Goal: Transaction & Acquisition: Purchase product/service

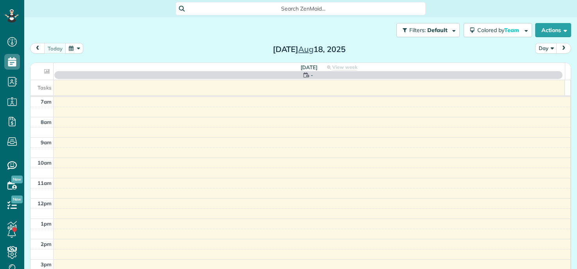
scroll to position [4, 4]
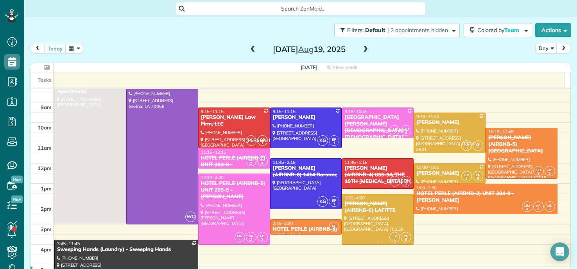
scroll to position [39, 0]
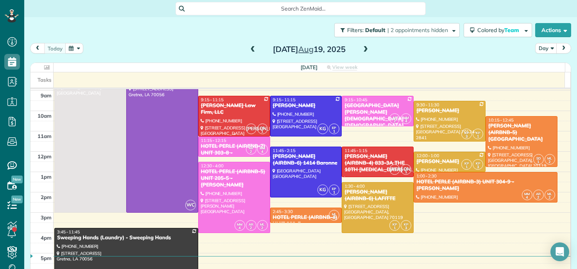
click at [234, 106] on div "[PERSON_NAME] Law Firm, LLC" at bounding box center [233, 108] width 67 height 13
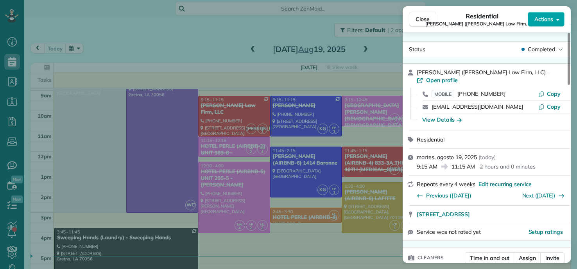
click at [545, 17] on span "Actions" at bounding box center [543, 19] width 19 height 8
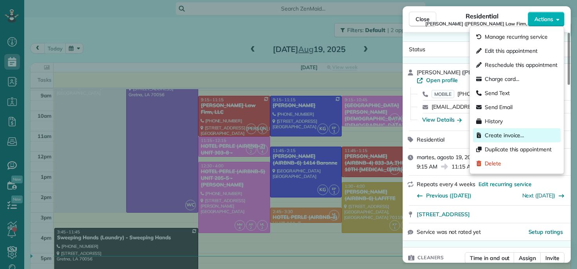
click at [509, 134] on span "Create invoice…" at bounding box center [503, 135] width 39 height 8
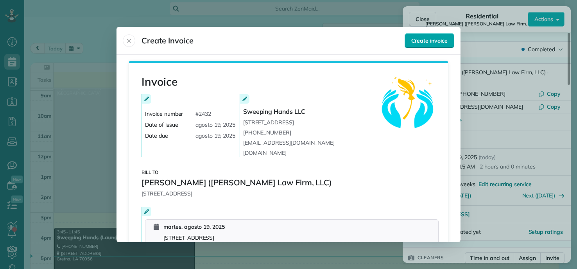
click at [434, 35] on button "Create invoice" at bounding box center [429, 40] width 50 height 15
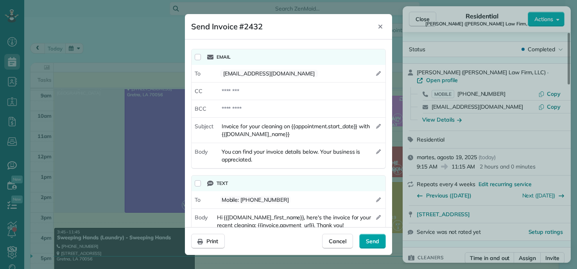
click at [368, 244] on span "Send" at bounding box center [372, 241] width 13 height 8
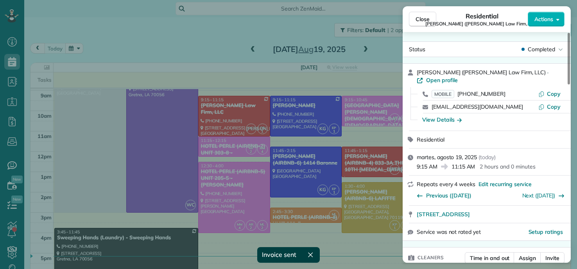
click at [310, 110] on div "Close Residential Jennifer Crisp (Roth Law Firm, LLC) Actions Status Completed …" at bounding box center [288, 134] width 577 height 269
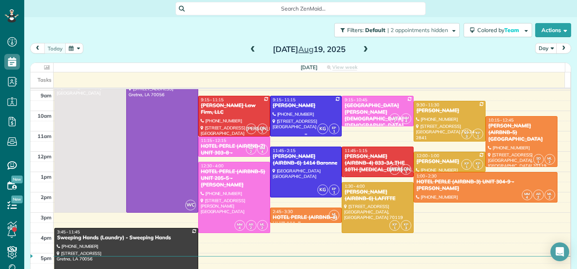
click at [306, 114] on div at bounding box center [305, 116] width 71 height 40
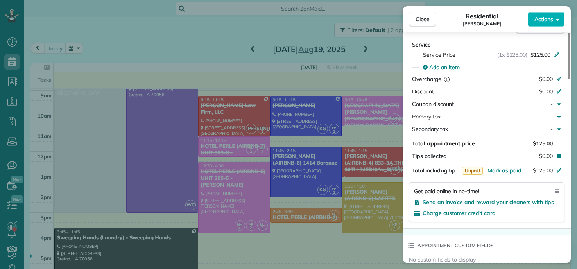
scroll to position [393, 0]
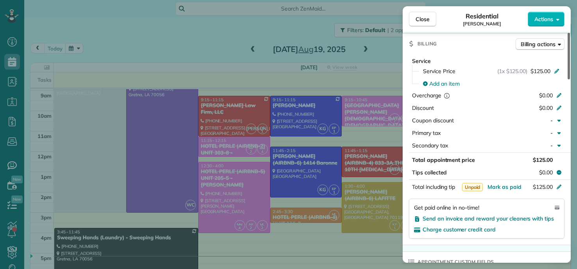
click at [568, 79] on div at bounding box center [568, 56] width 2 height 46
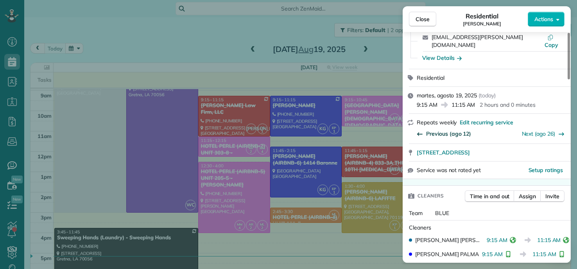
scroll to position [0, 0]
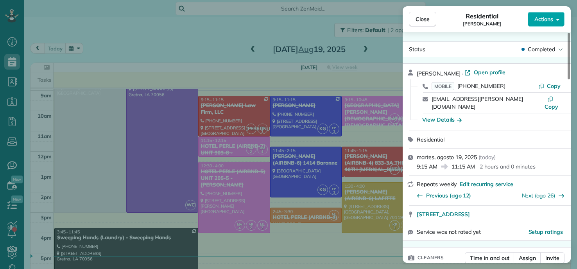
click at [550, 16] on span "Actions" at bounding box center [543, 19] width 19 height 8
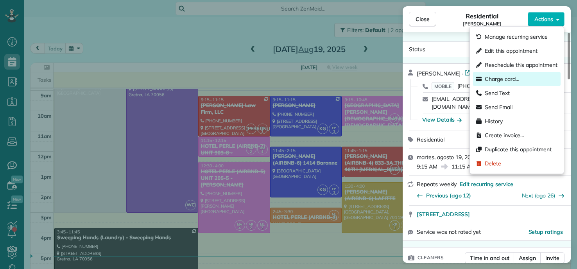
click at [489, 80] on span "Charge card…" at bounding box center [501, 79] width 35 height 8
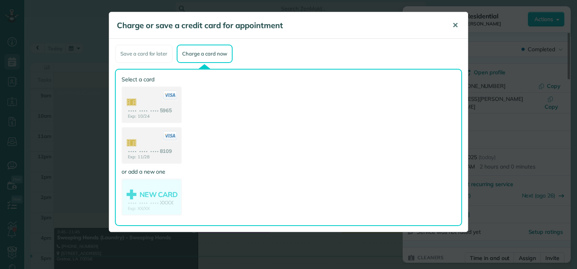
click at [455, 25] on span "✕" at bounding box center [455, 25] width 6 height 9
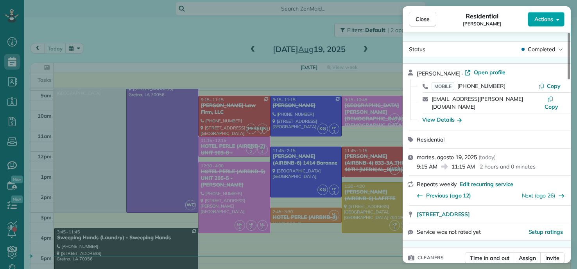
click at [548, 21] on span "Actions" at bounding box center [543, 19] width 19 height 8
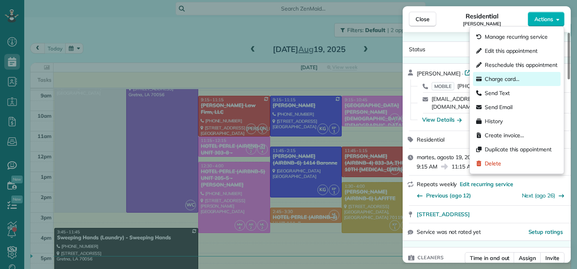
click at [503, 77] on span "Charge card…" at bounding box center [501, 79] width 35 height 8
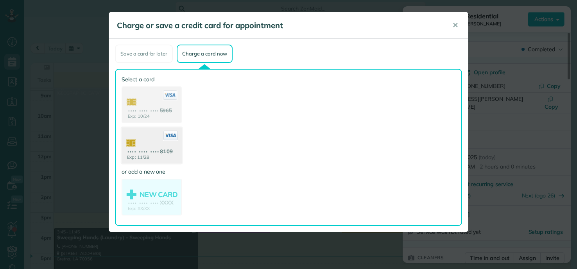
click at [160, 145] on use at bounding box center [151, 146] width 60 height 38
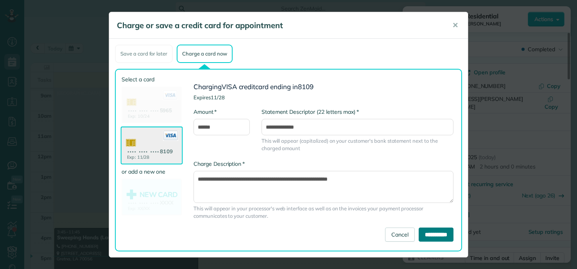
click at [430, 234] on input "**********" at bounding box center [435, 234] width 35 height 14
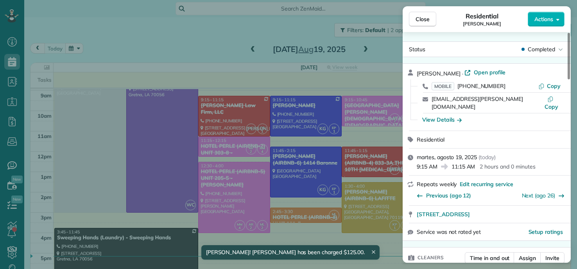
click at [195, 33] on div "Close Residential COURTENAY MILLER Actions Status Completed COURTENAY MILLER · …" at bounding box center [288, 134] width 577 height 269
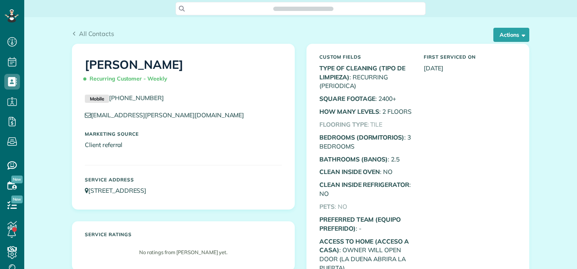
scroll to position [269, 24]
click at [503, 35] on button "Actions" at bounding box center [511, 35] width 36 height 14
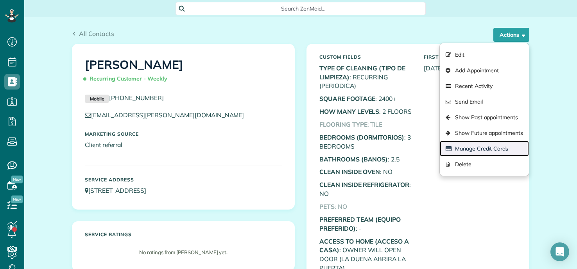
click at [469, 149] on link "Manage Credit Cards" at bounding box center [483, 149] width 89 height 16
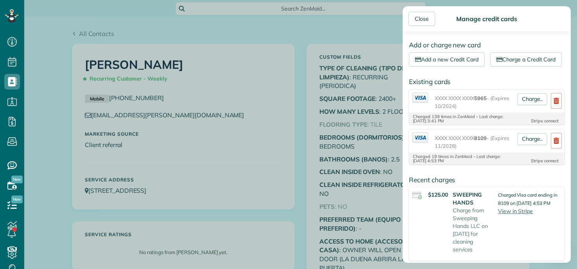
scroll to position [39, 0]
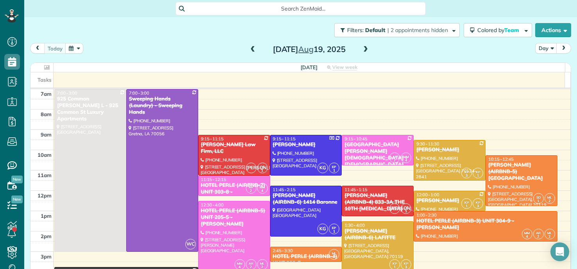
scroll to position [39, 0]
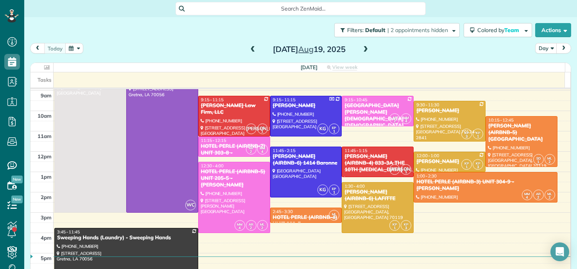
click at [368, 109] on div "[GEOGRAPHIC_DATA][PERSON_NAME][DEMOGRAPHIC_DATA] - [DEMOGRAPHIC_DATA]" at bounding box center [377, 115] width 67 height 27
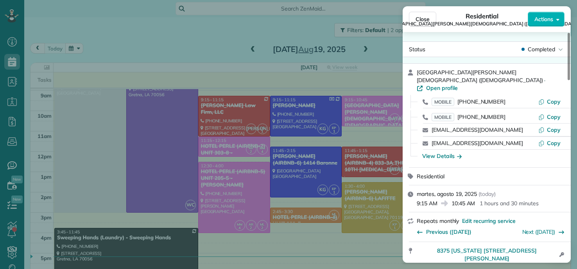
click at [257, 34] on div "Close Residential Belle Chasse United Methodist Church (United Methodist Church…" at bounding box center [288, 134] width 577 height 269
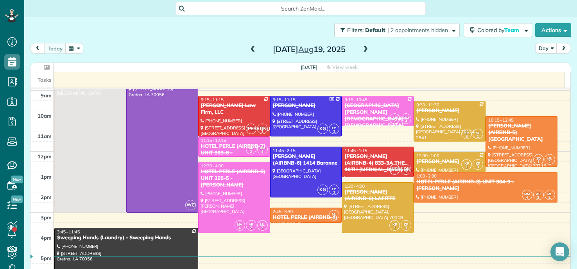
click at [431, 116] on div at bounding box center [449, 121] width 71 height 40
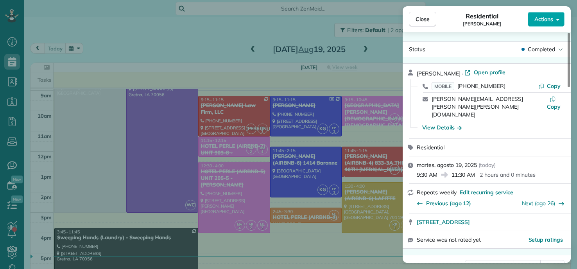
click at [552, 12] on button "Actions" at bounding box center [545, 19] width 37 height 15
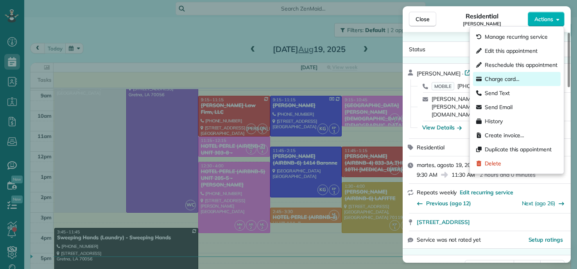
click at [500, 79] on span "Charge card…" at bounding box center [501, 79] width 35 height 8
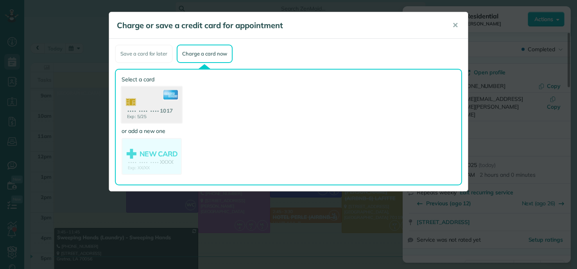
click at [159, 99] on use at bounding box center [151, 106] width 60 height 38
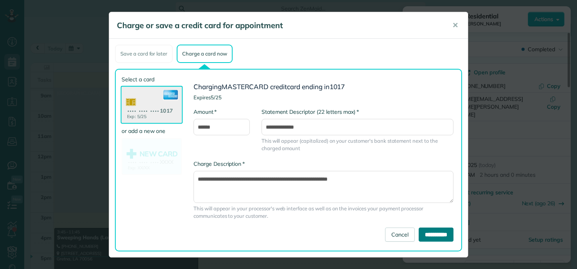
click at [437, 230] on input "**********" at bounding box center [435, 234] width 35 height 14
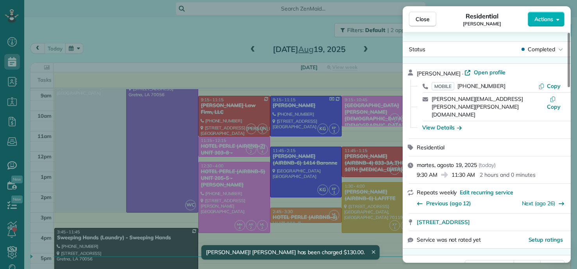
click at [352, 33] on div "Close Residential KATIE MYERS Actions Status Completed KATIE MYERS · Open profi…" at bounding box center [288, 134] width 577 height 269
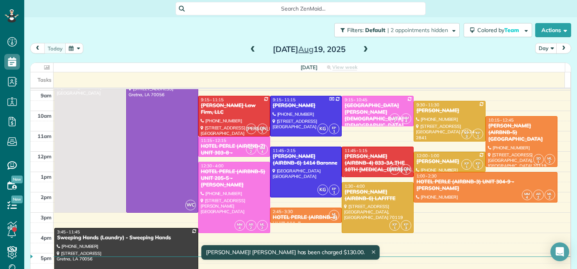
click at [430, 162] on div "[PERSON_NAME]" at bounding box center [449, 161] width 67 height 7
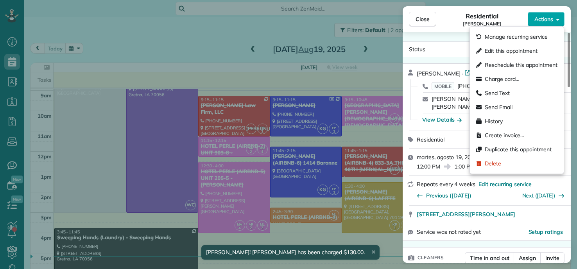
click at [548, 17] on span "Actions" at bounding box center [543, 19] width 19 height 8
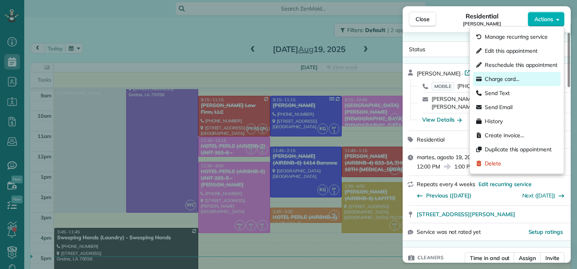
click at [502, 80] on span "Charge card…" at bounding box center [501, 79] width 35 height 8
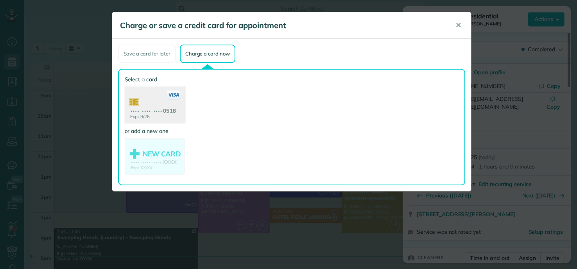
click at [160, 109] on use at bounding box center [154, 106] width 60 height 38
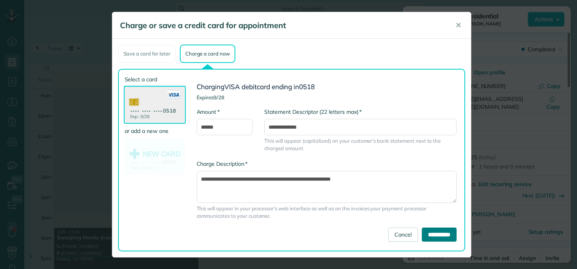
click at [436, 230] on input "**********" at bounding box center [438, 234] width 35 height 14
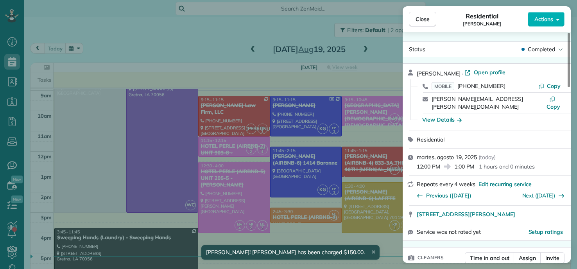
click at [288, 137] on div "Close Residential ALBERTHA HAMILTON Actions Status Completed ALBERTHA HAMILTON …" at bounding box center [288, 134] width 577 height 269
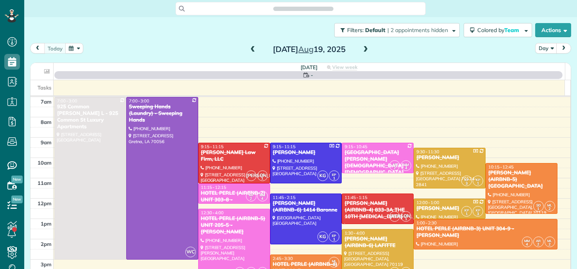
scroll to position [4, 4]
